Goal: Transaction & Acquisition: Purchase product/service

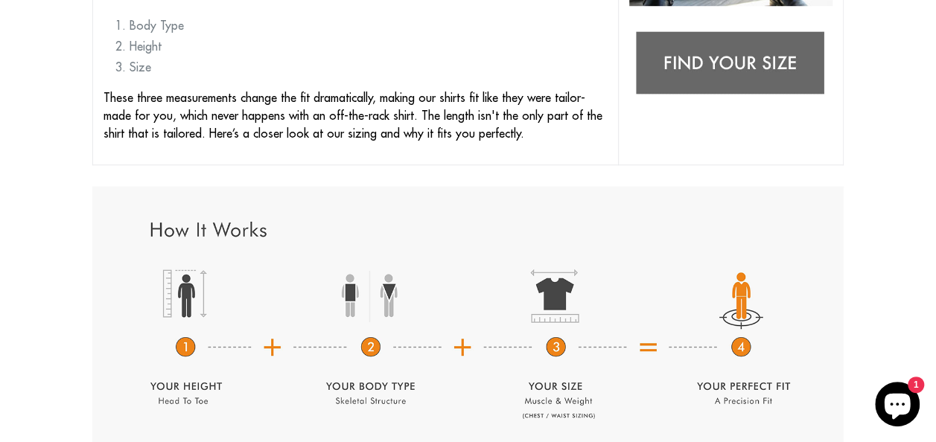
scroll to position [565, 0]
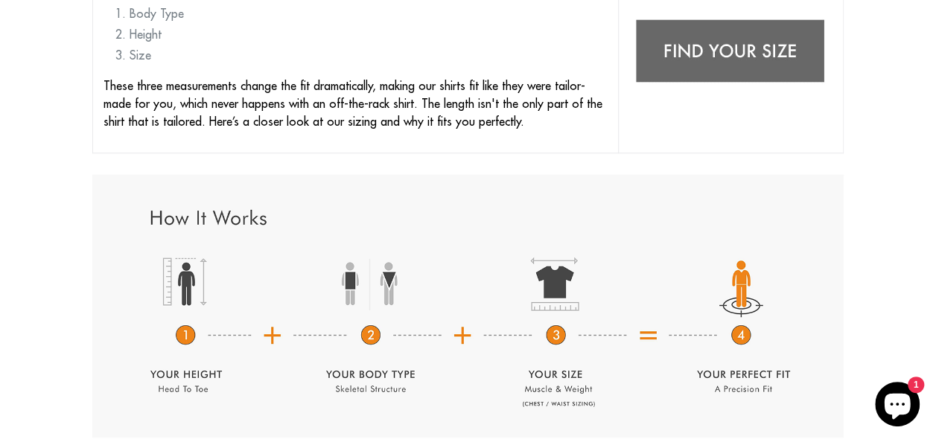
click at [721, 49] on img at bounding box center [730, 52] width 203 height 80
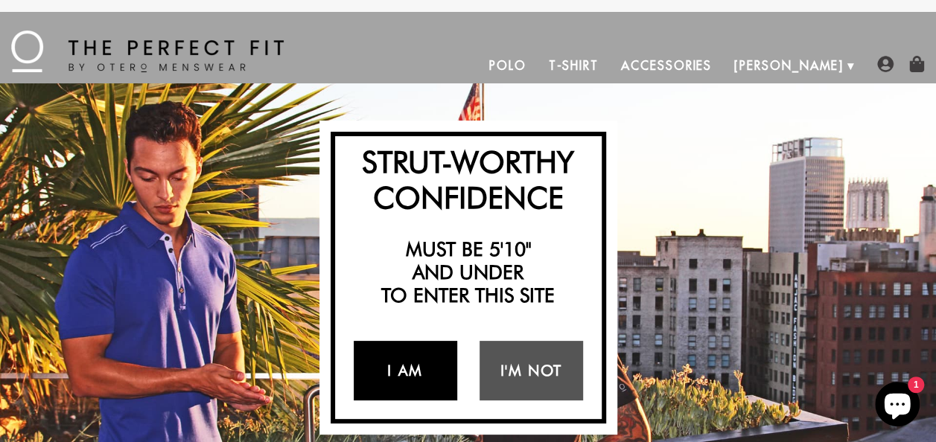
click at [407, 369] on link "I Am" at bounding box center [406, 371] width 104 height 60
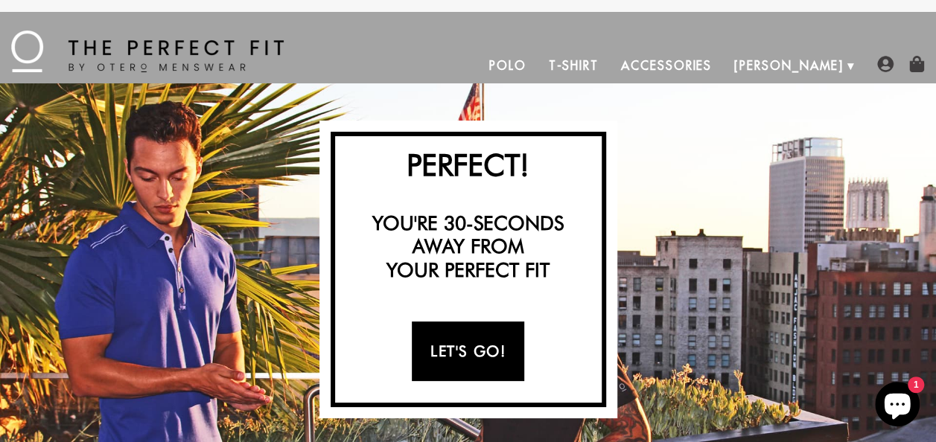
click at [468, 337] on link "Let's Go!" at bounding box center [468, 352] width 112 height 60
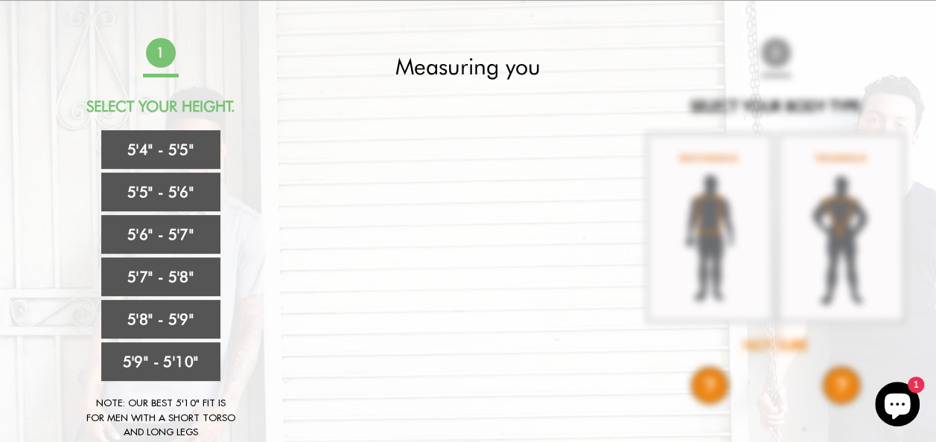
scroll to position [63, 0]
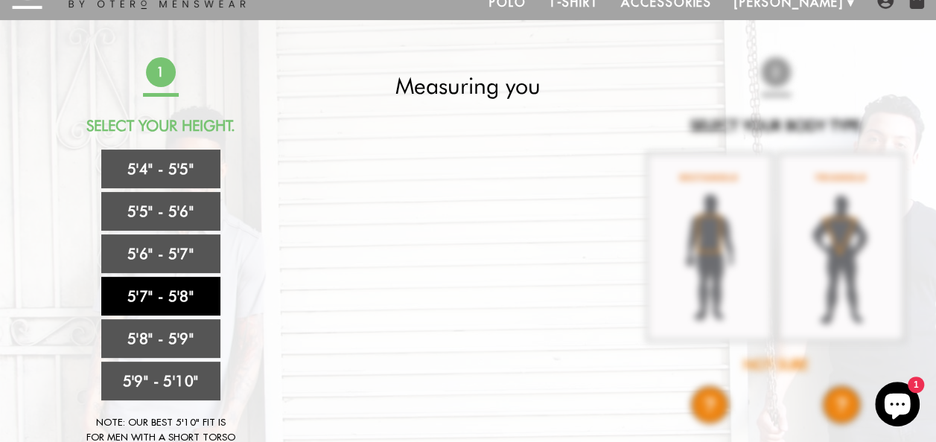
click at [142, 301] on link "5'7" - 5'8"" at bounding box center [160, 296] width 119 height 39
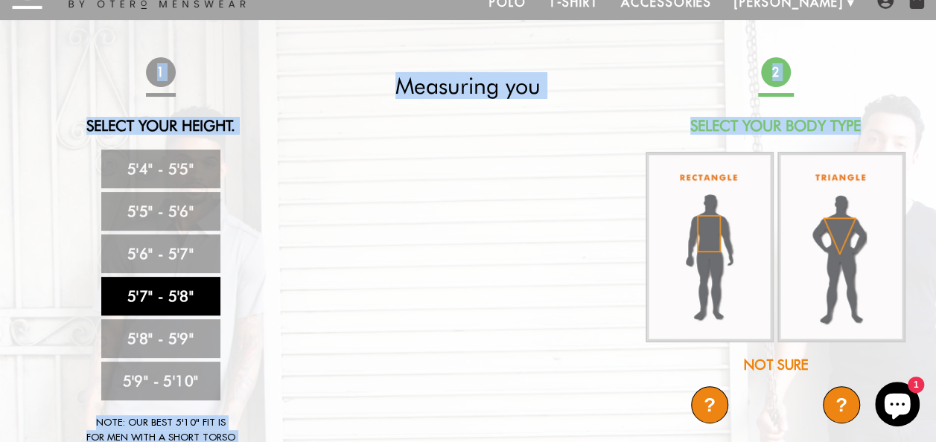
drag, startPoint x: 934, startPoint y: 43, endPoint x: 946, endPoint y: 98, distance: 56.4
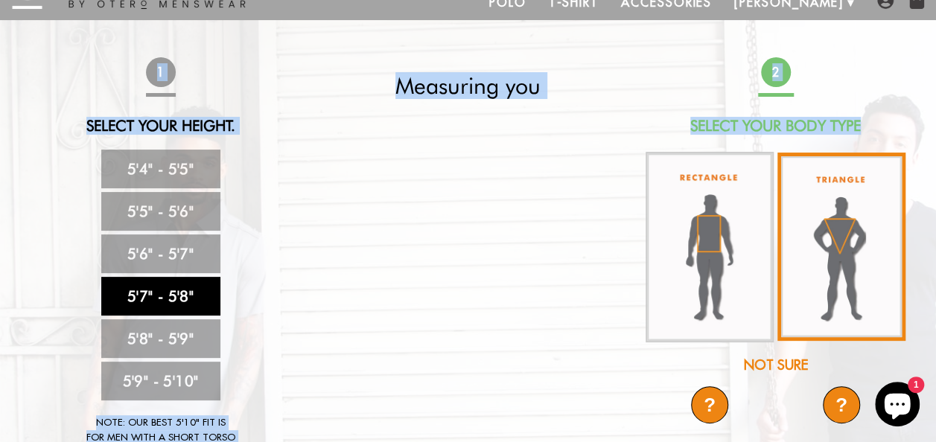
click at [844, 240] on img at bounding box center [842, 247] width 128 height 188
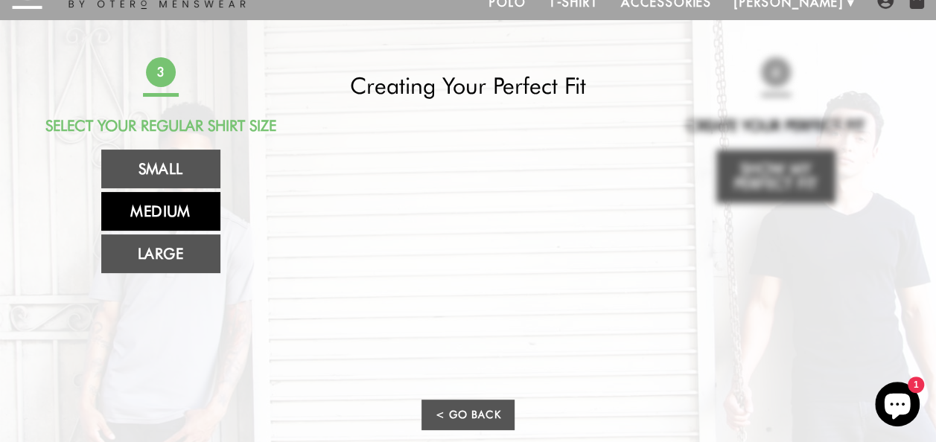
click at [142, 210] on link "Medium" at bounding box center [160, 211] width 119 height 39
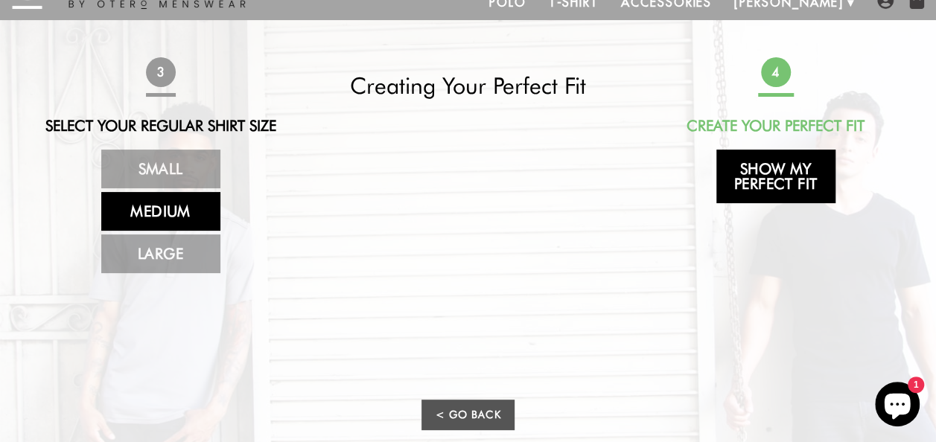
click at [768, 184] on link "Show My Perfect Fit" at bounding box center [776, 177] width 119 height 54
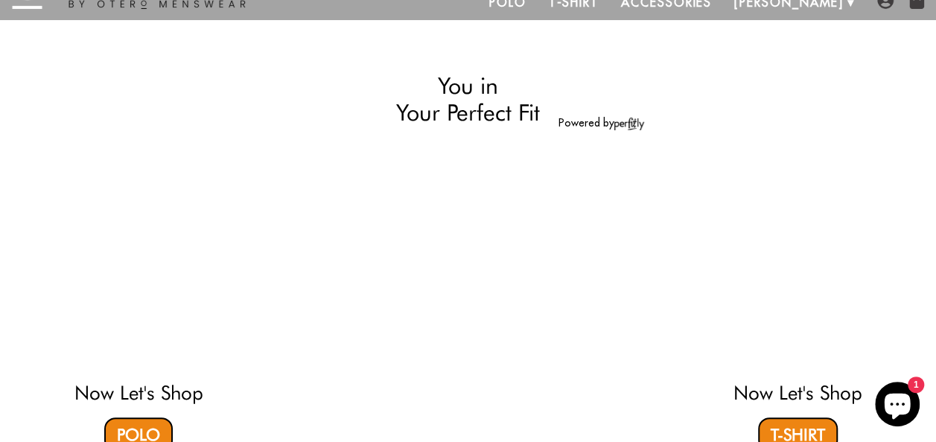
select select "57-58"
select select "triangle"
select select "M"
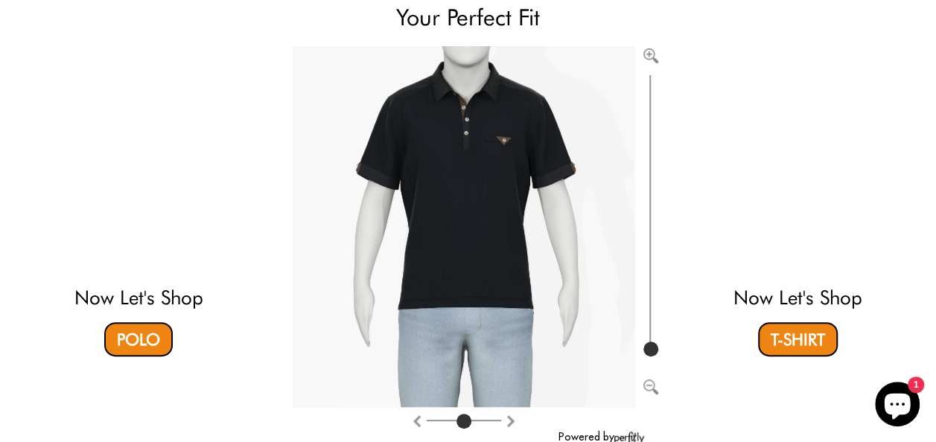
scroll to position [152, 0]
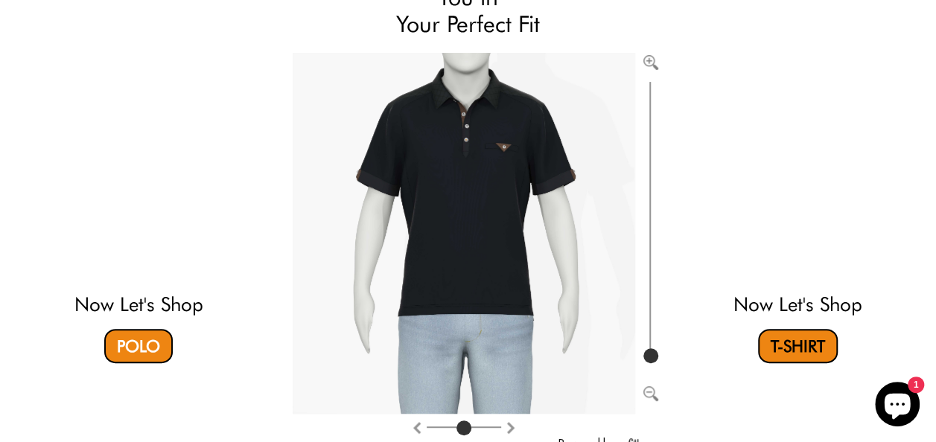
click at [801, 340] on link "T-Shirt" at bounding box center [798, 346] width 80 height 34
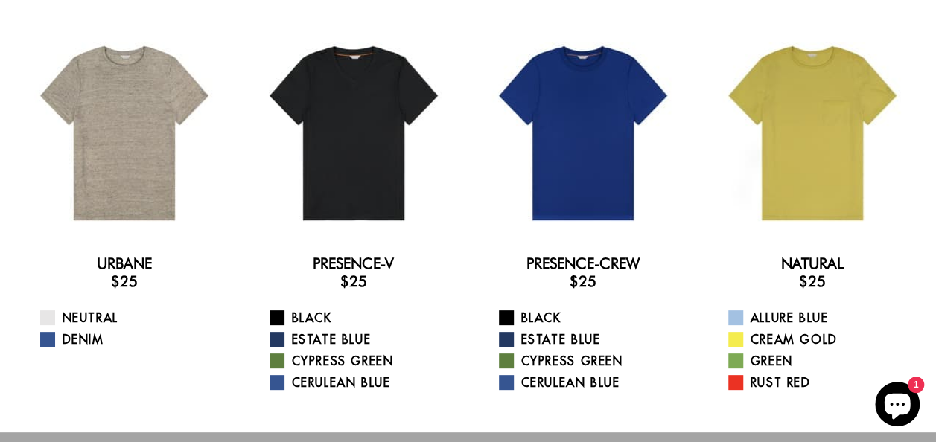
scroll to position [88, 0]
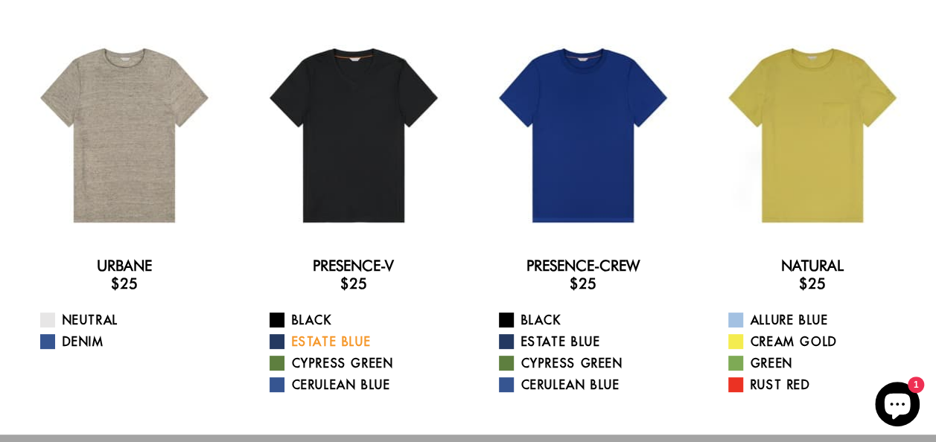
click at [276, 344] on span at bounding box center [277, 341] width 15 height 15
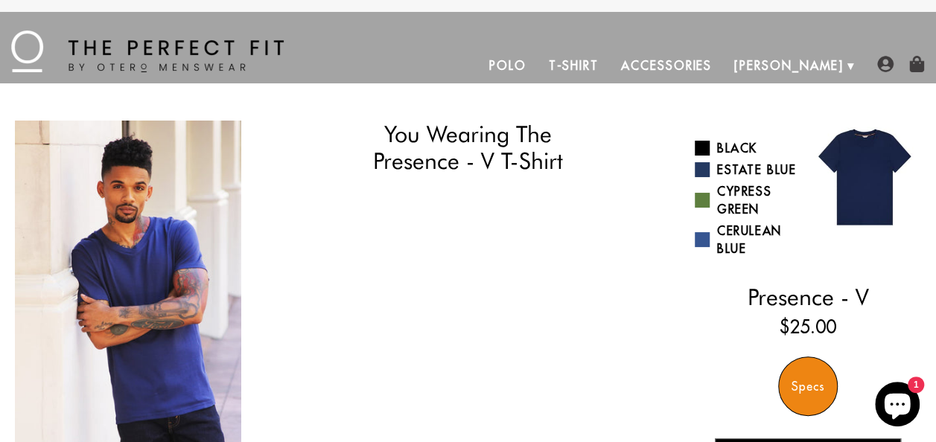
select select "57-58"
select select "triangle"
select select "M"
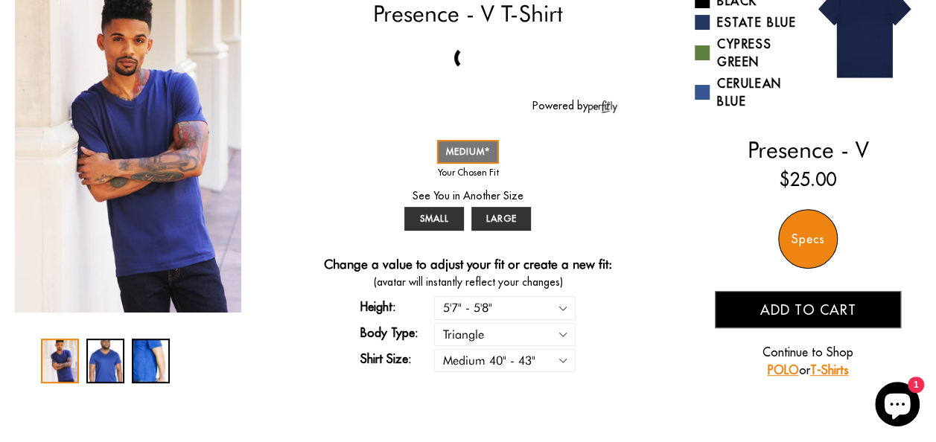
scroll to position [159, 0]
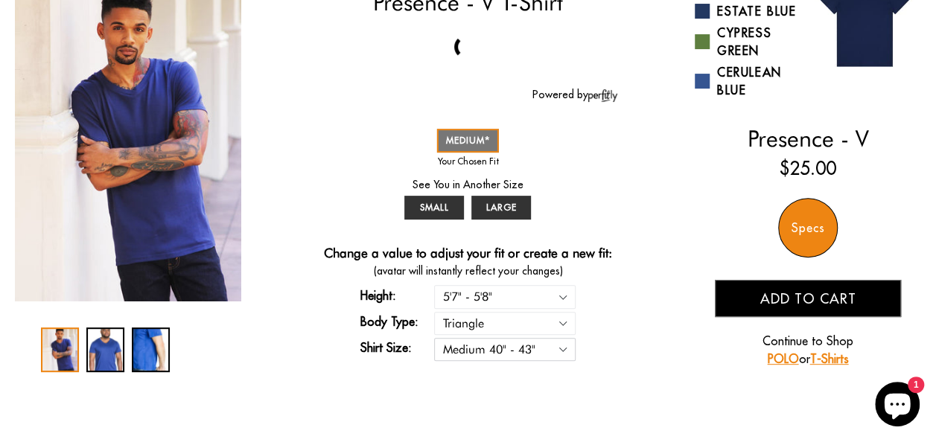
click at [567, 347] on select "Small 36" - 39" Medium 40" - 43" Large 44" - 47"" at bounding box center [505, 349] width 142 height 23
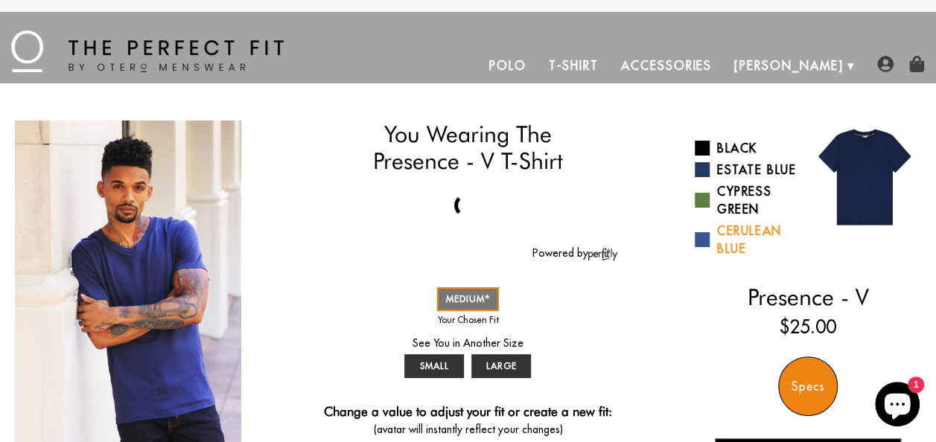
click at [725, 245] on link "Cerulean Blue" at bounding box center [746, 240] width 102 height 36
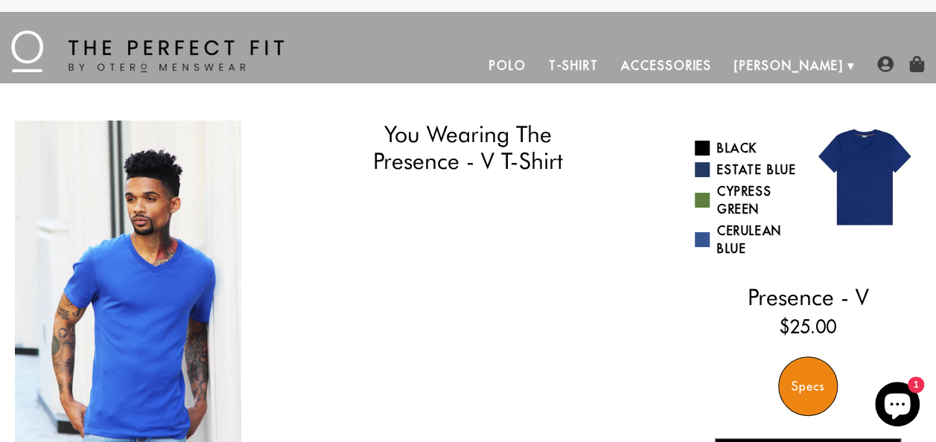
select select "57-58"
select select "triangle"
select select "M"
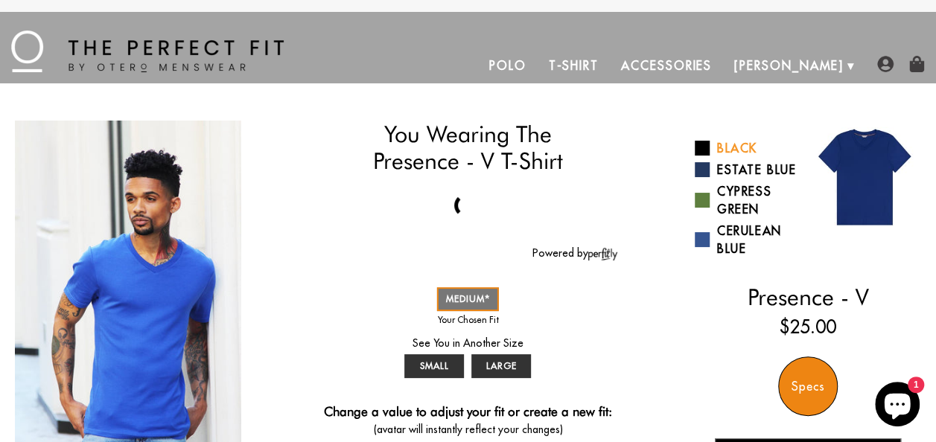
click at [735, 148] on link "Black" at bounding box center [746, 148] width 102 height 18
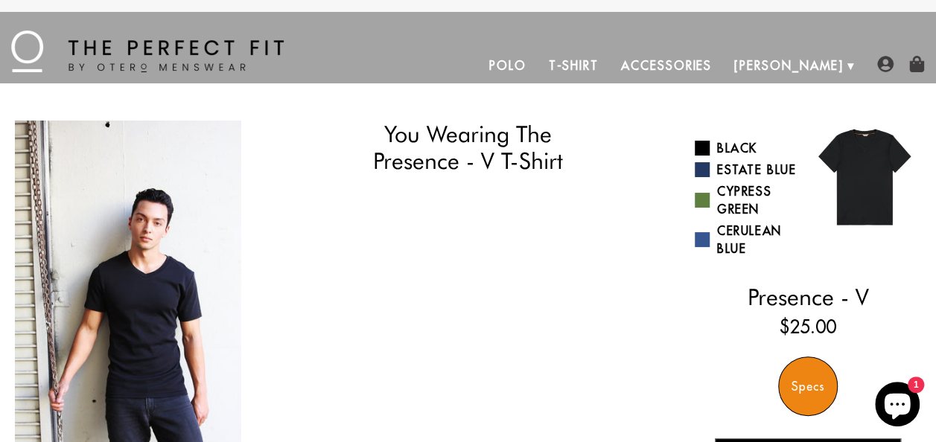
select select "57-58"
select select "triangle"
select select "M"
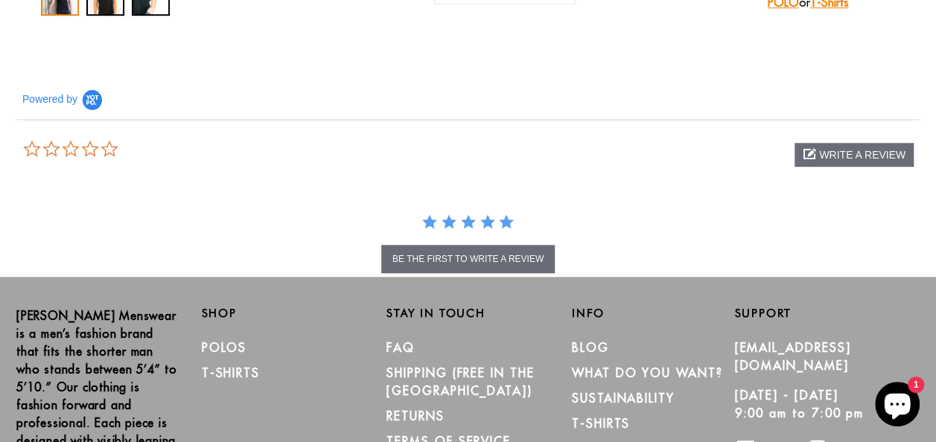
scroll to position [221, 0]
